Goal: Find specific page/section: Find specific page/section

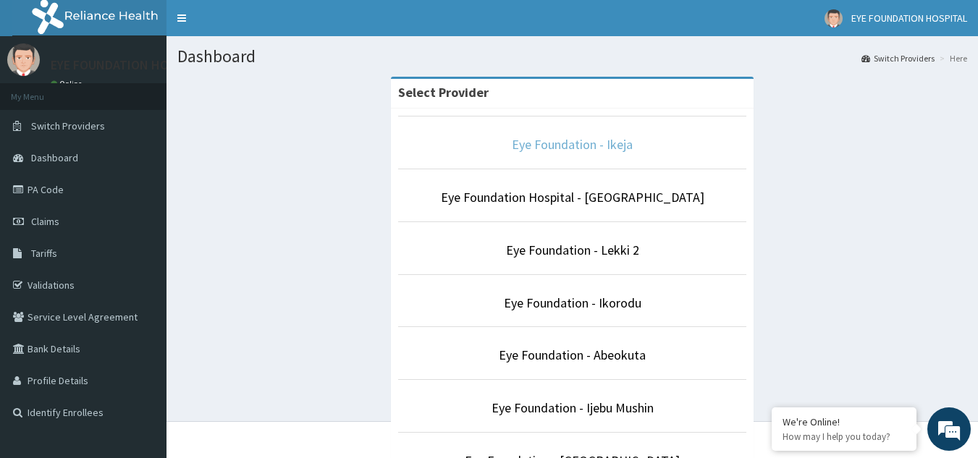
click at [590, 141] on link "Eye Foundation - Ikeja" at bounding box center [572, 144] width 121 height 17
drag, startPoint x: 551, startPoint y: 263, endPoint x: 551, endPoint y: 254, distance: 8.7
click at [551, 262] on li "Eye Foundation - Lekki 2" at bounding box center [572, 249] width 348 height 54
click at [551, 254] on link "Eye Foundation - Lekki 2" at bounding box center [572, 250] width 133 height 17
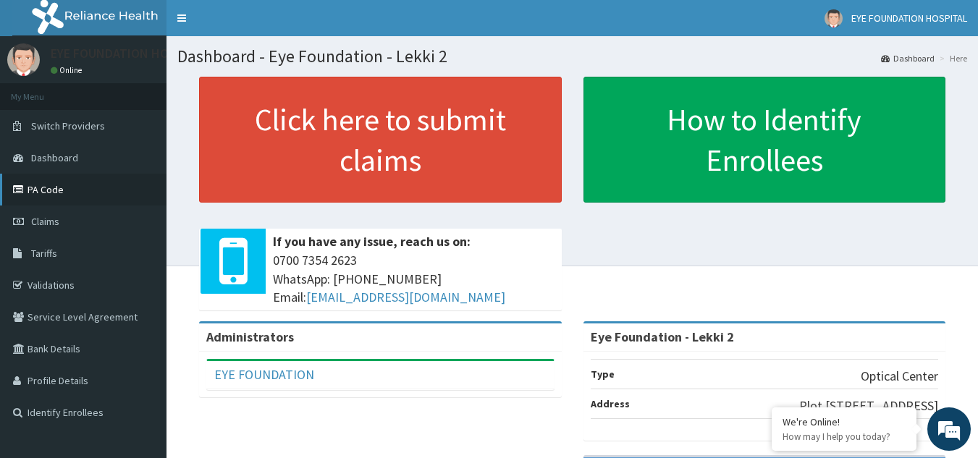
click at [54, 183] on link "PA Code" at bounding box center [83, 190] width 167 height 32
